Goal: Find specific page/section: Find specific page/section

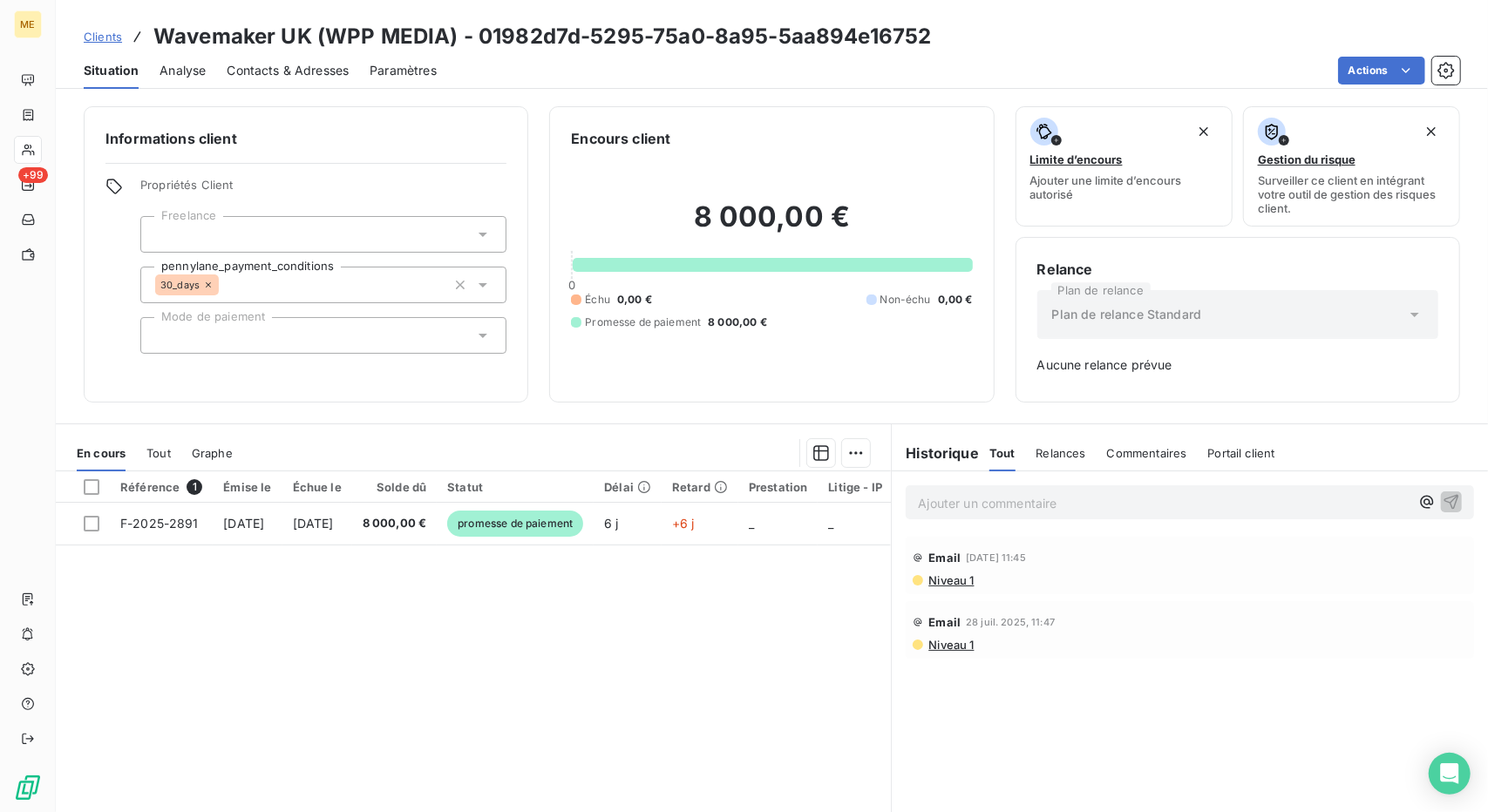
click at [104, 45] on link "Clients" at bounding box center [102, 36] width 39 height 17
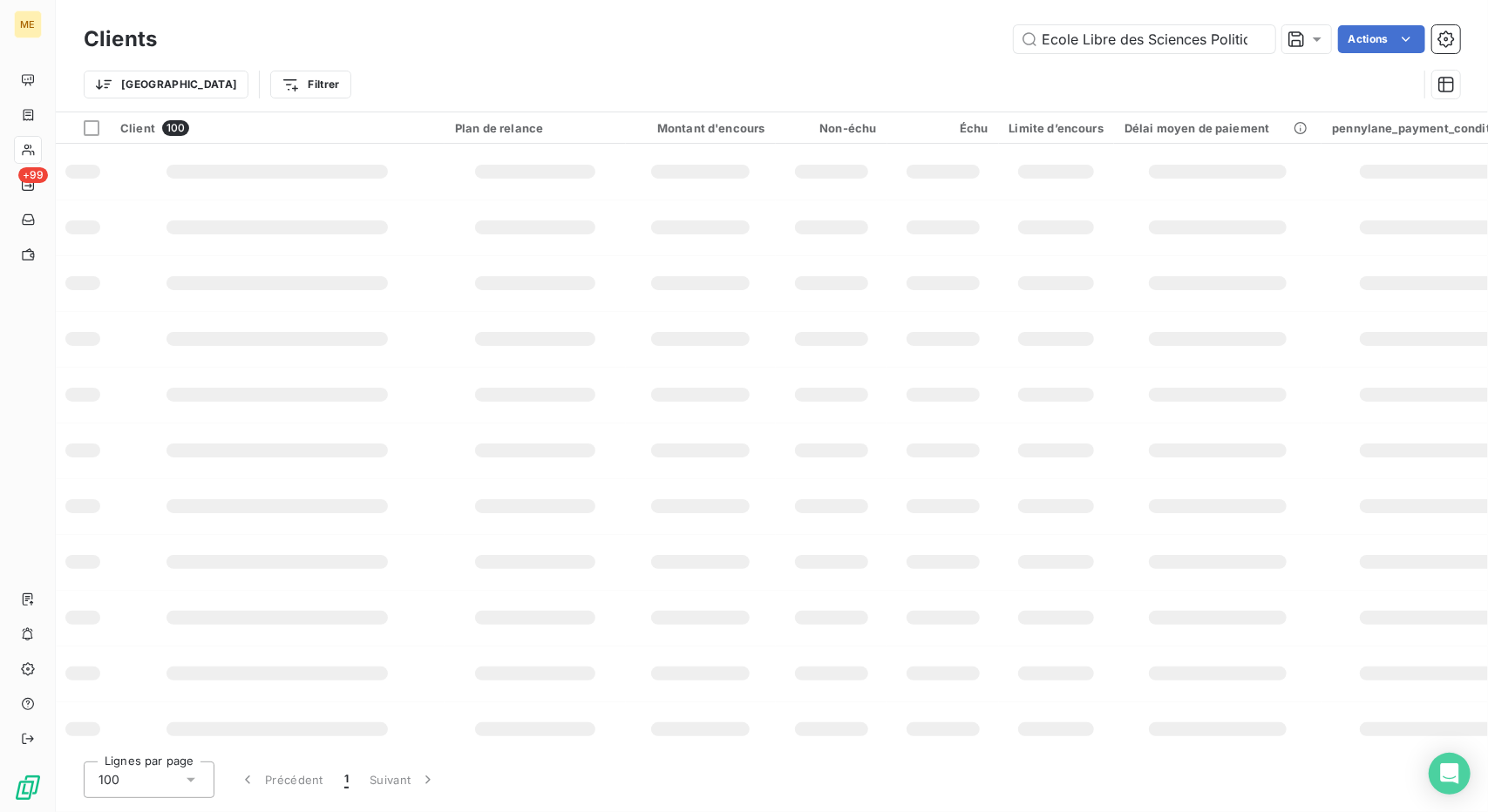
scroll to position [0, 27]
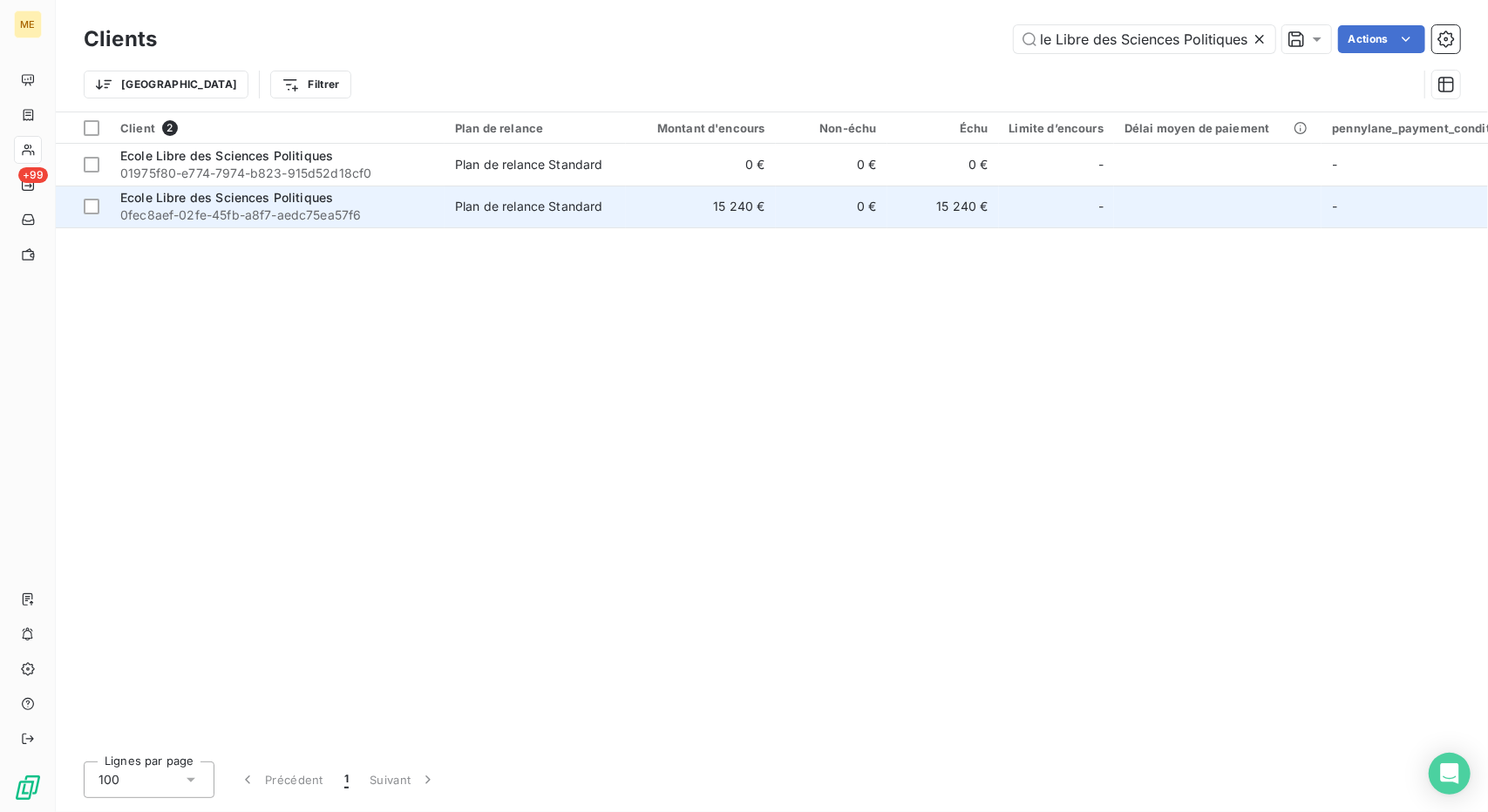
type input "Ecole Libre des Sciences Politiques"
click at [694, 207] on td "15 240 €" at bounding box center [700, 206] width 150 height 42
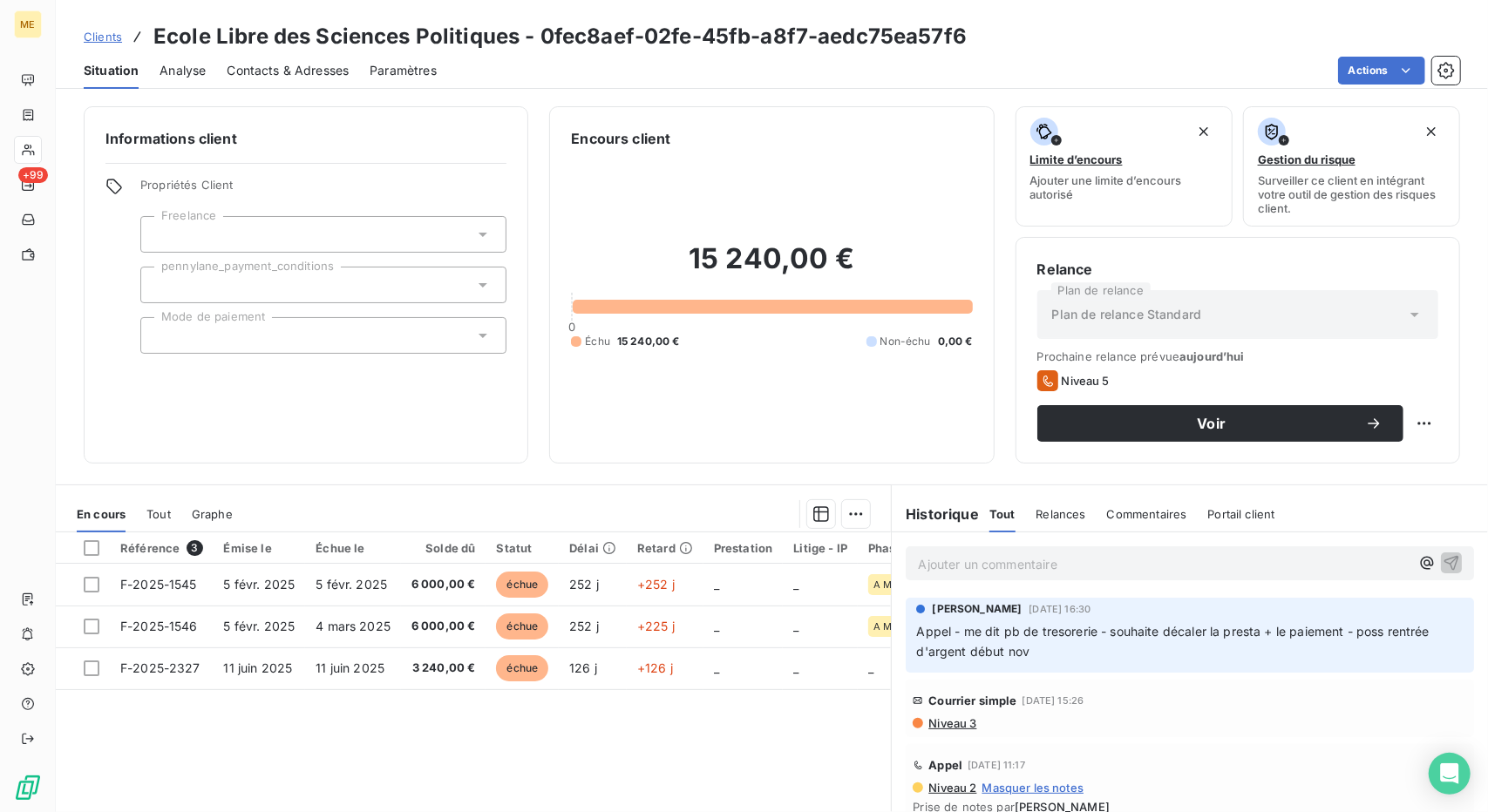
click at [320, 67] on span "Contacts & Adresses" at bounding box center [287, 70] width 122 height 17
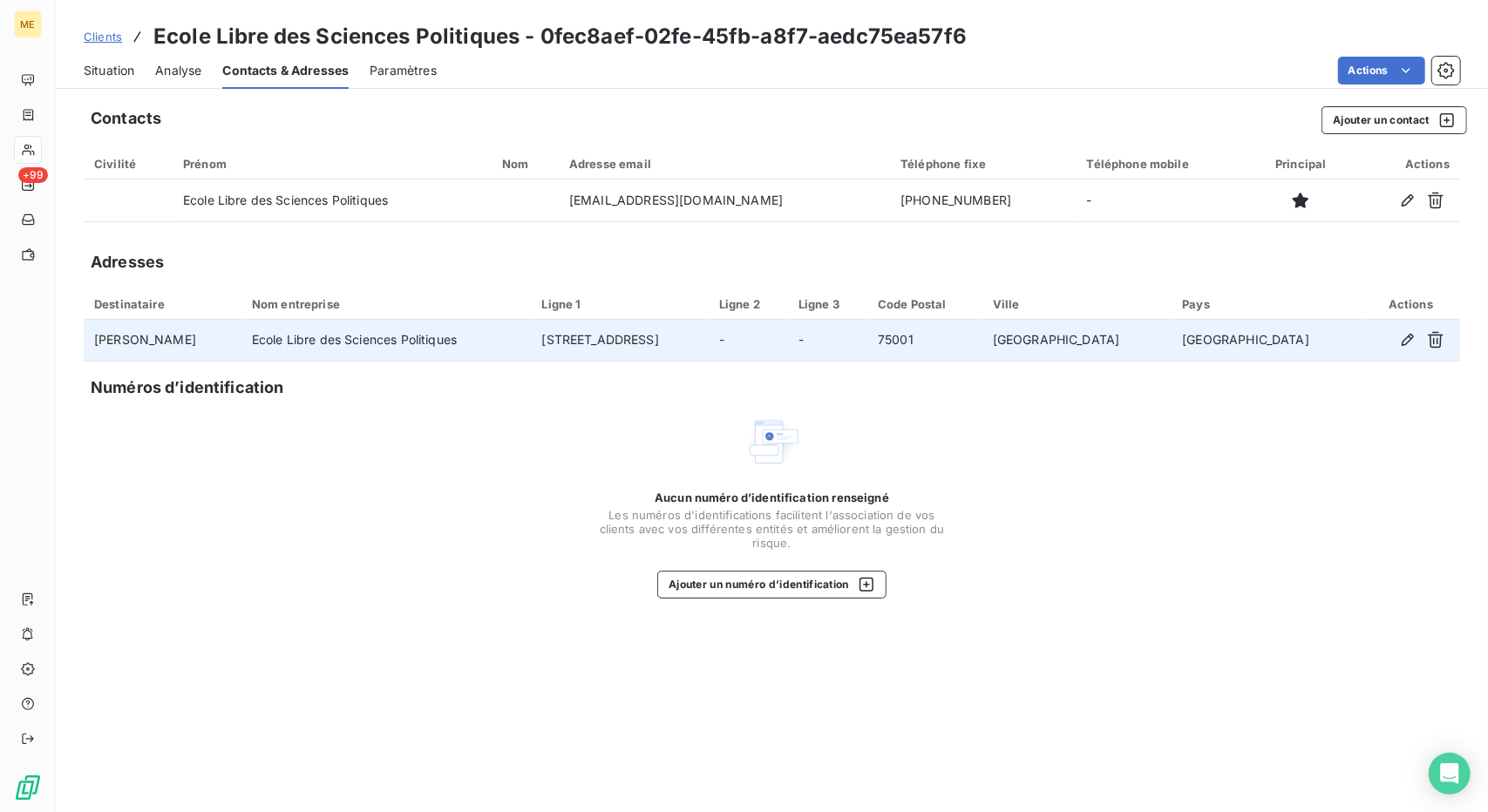
click at [146, 336] on td "[PERSON_NAME]" at bounding box center [162, 340] width 158 height 42
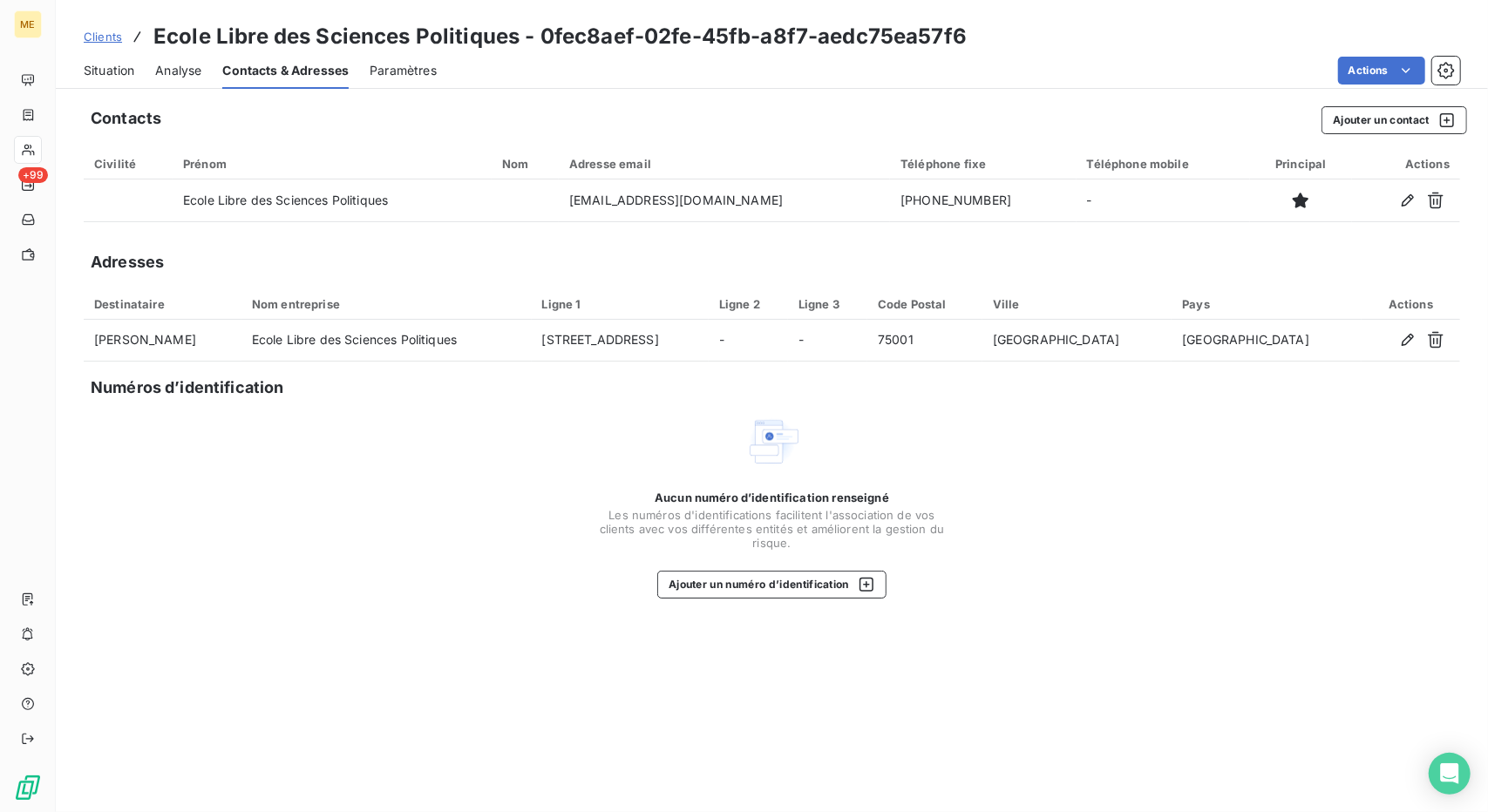
click at [139, 67] on div "Situation Analyse Contacts & Adresses Paramètres Actions" at bounding box center [771, 70] width 1431 height 37
click at [118, 67] on span "Situation" at bounding box center [109, 70] width 50 height 17
